Goal: Information Seeking & Learning: Learn about a topic

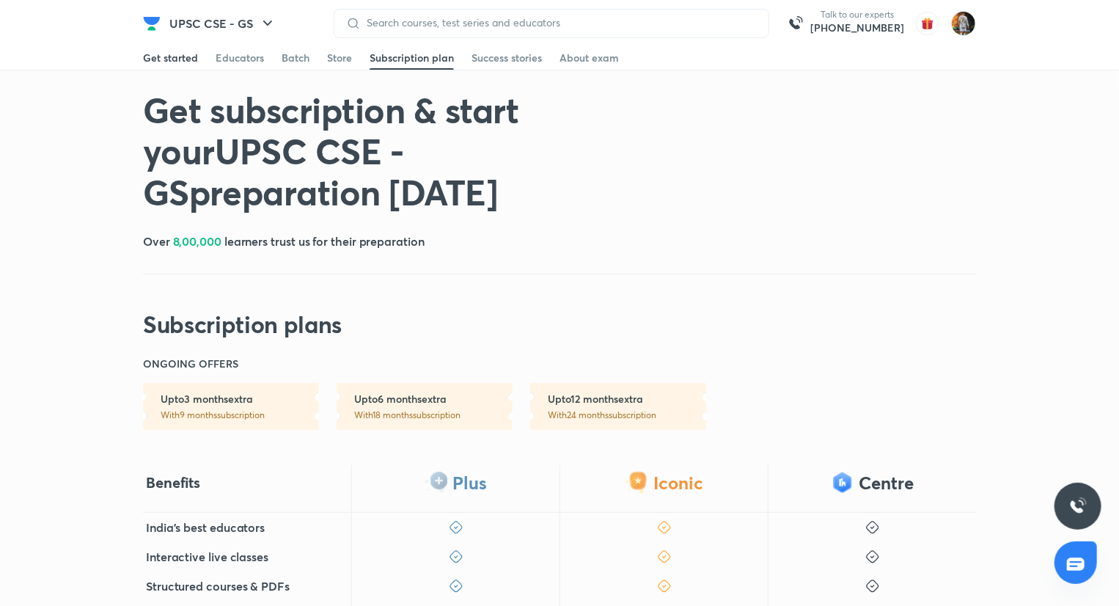
click at [183, 66] on link "Get started" at bounding box center [170, 57] width 55 height 23
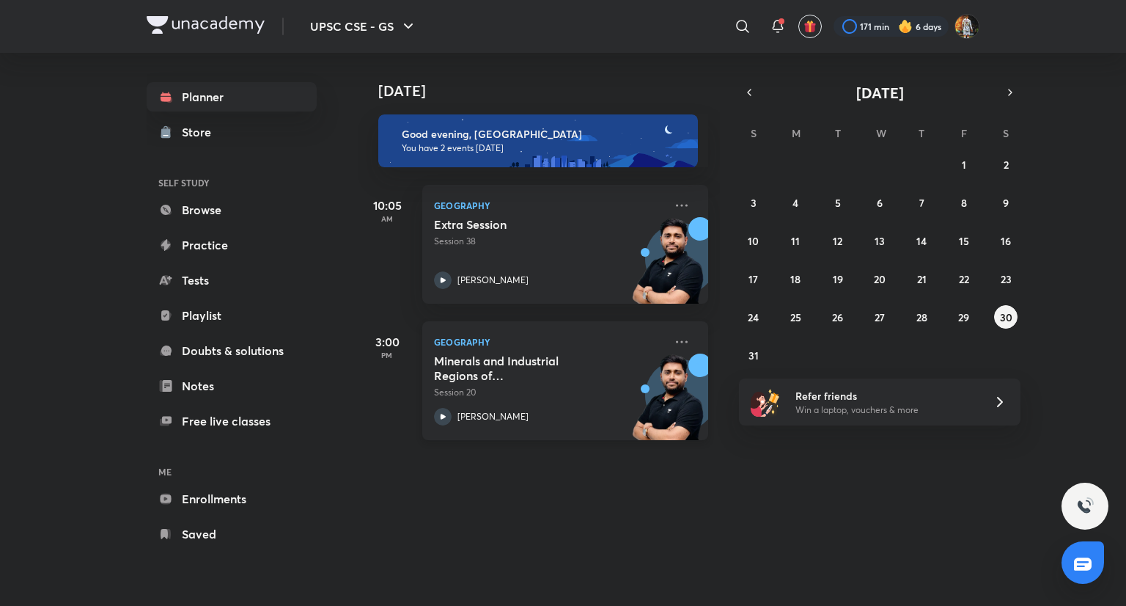
click at [540, 392] on p "Session 20" at bounding box center [549, 392] width 230 height 13
